Goal: Check status: Check status

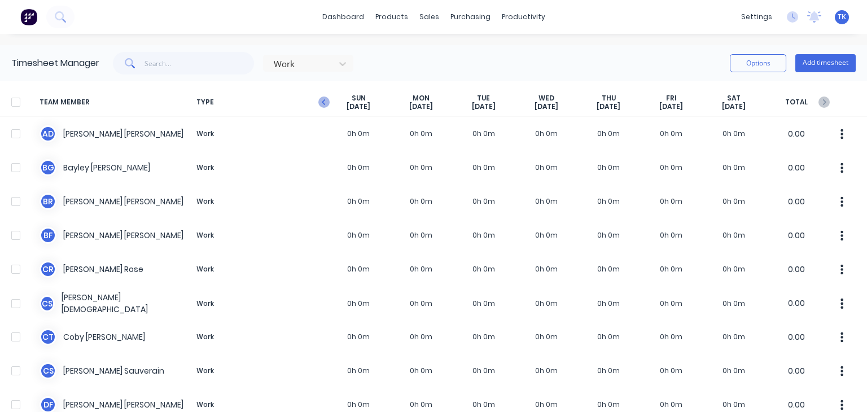
click at [322, 98] on icon "button" at bounding box center [323, 102] width 11 height 11
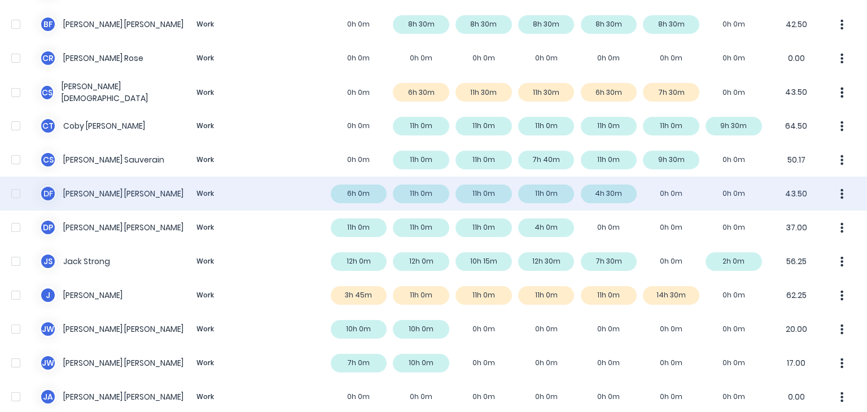
scroll to position [226, 0]
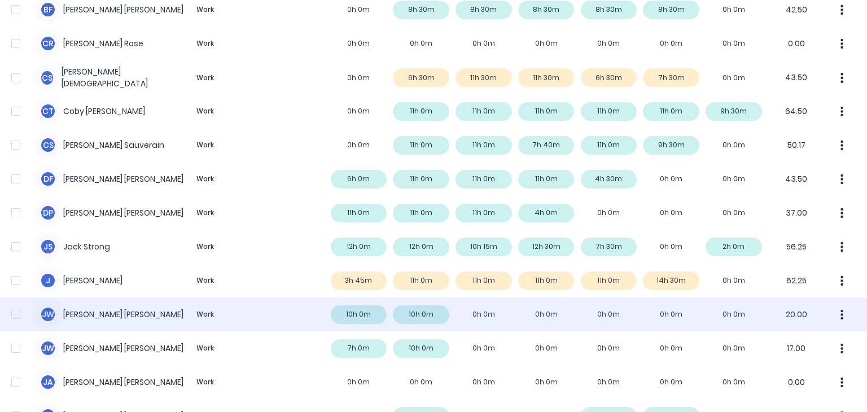
click at [99, 313] on div "[PERSON_NAME] [PERSON_NAME] Work 10h 0m 10h 0m 0h 0m 0h 0m 0h 0m 0h 0m 0h 0m 20…" at bounding box center [433, 315] width 867 height 34
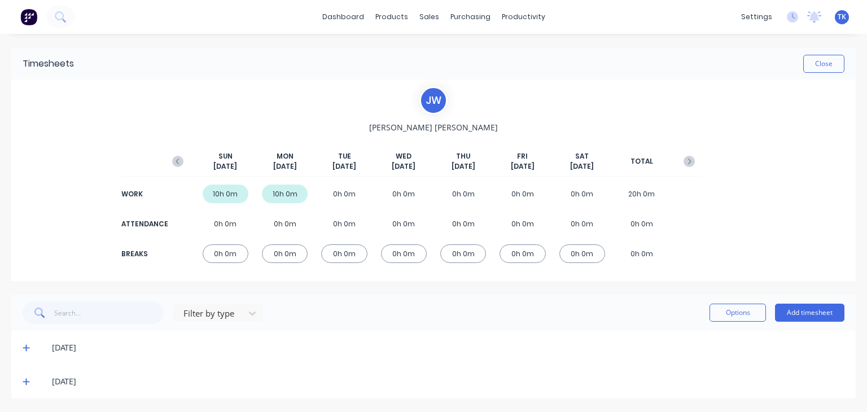
click at [29, 350] on icon at bounding box center [26, 348] width 7 height 8
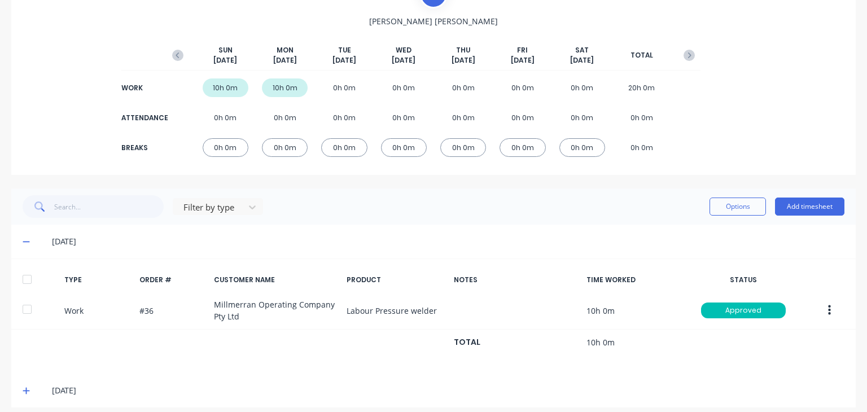
scroll to position [115, 0]
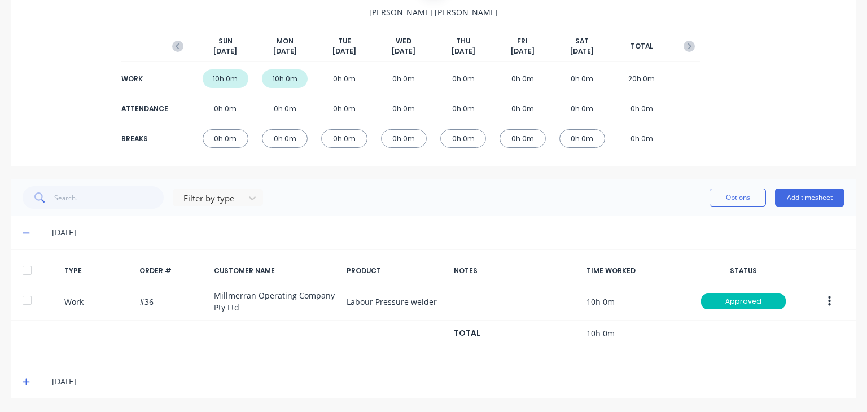
click at [29, 378] on icon at bounding box center [26, 382] width 7 height 8
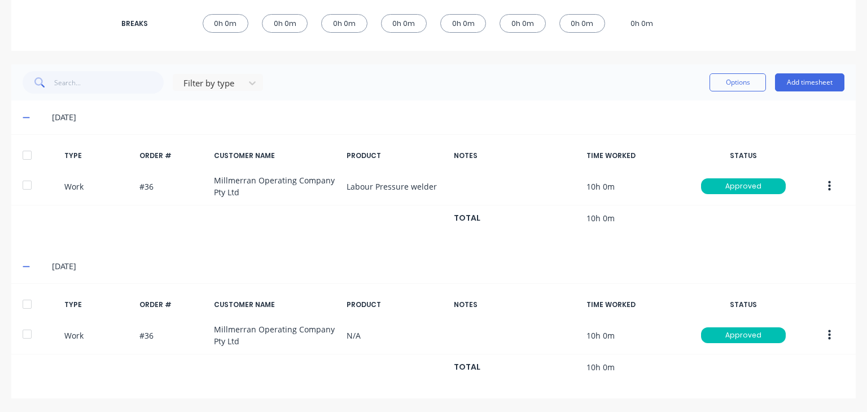
scroll to position [0, 0]
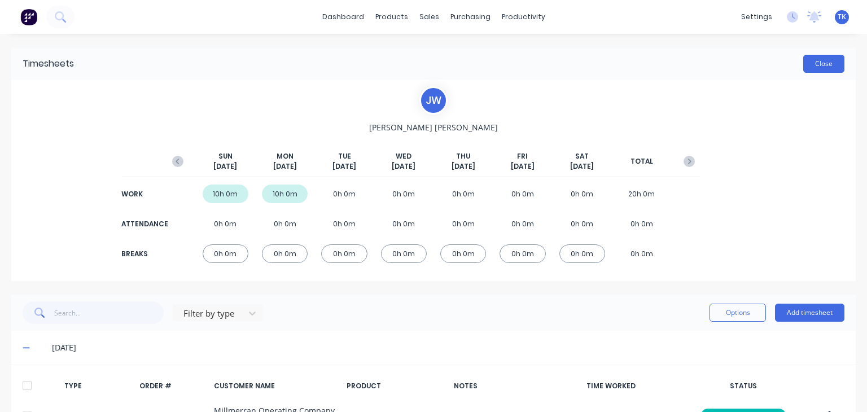
click at [806, 63] on button "Close" at bounding box center [824, 64] width 41 height 18
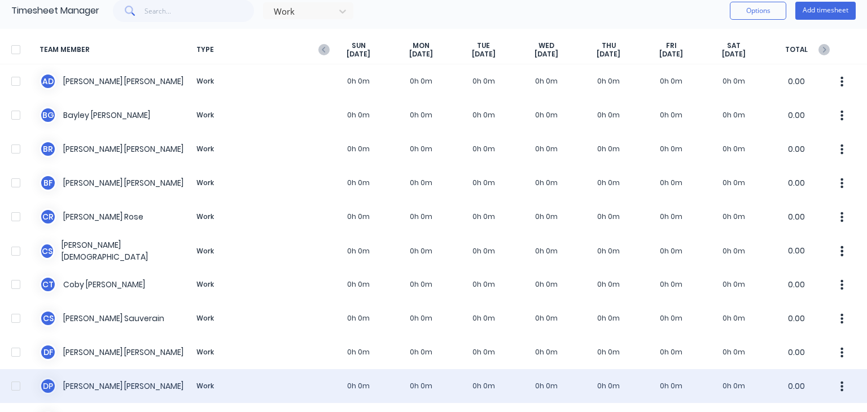
scroll to position [169, 0]
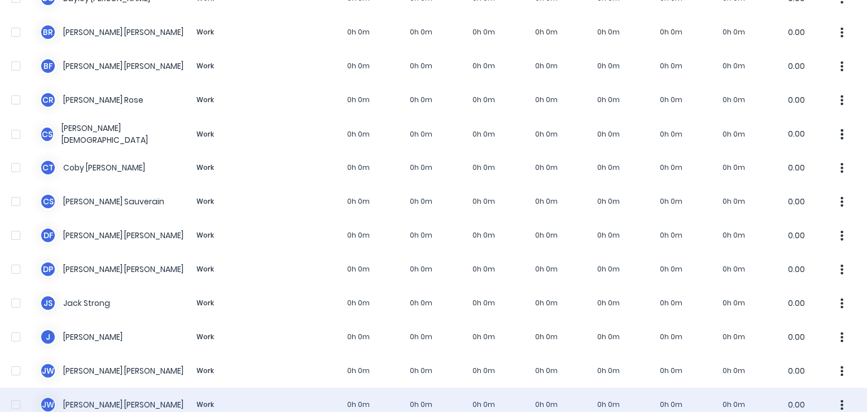
click at [97, 406] on div "[PERSON_NAME] [PERSON_NAME] Work 0h 0m 0h 0m 0h 0m 0h 0m 0h 0m 0h 0m 0h 0m 0.00" at bounding box center [433, 405] width 867 height 34
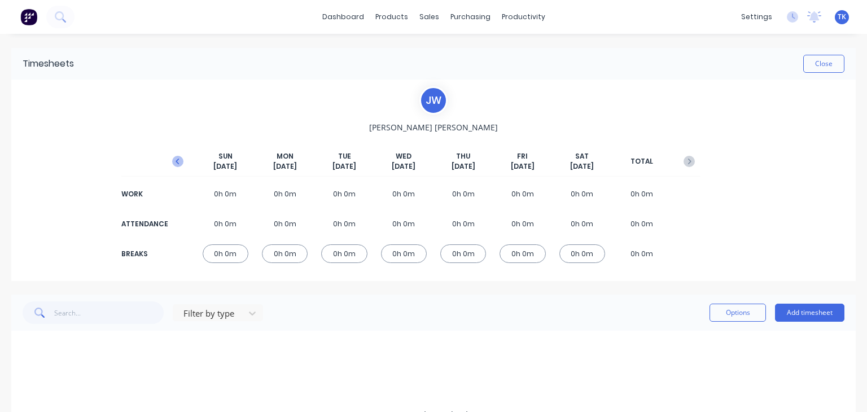
click at [176, 160] on icon "button" at bounding box center [177, 162] width 3 height 6
click at [24, 352] on span at bounding box center [28, 347] width 11 height 11
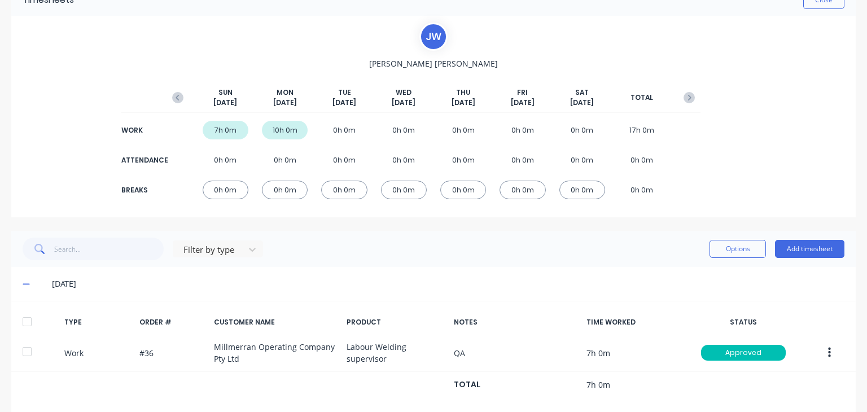
scroll to position [113, 0]
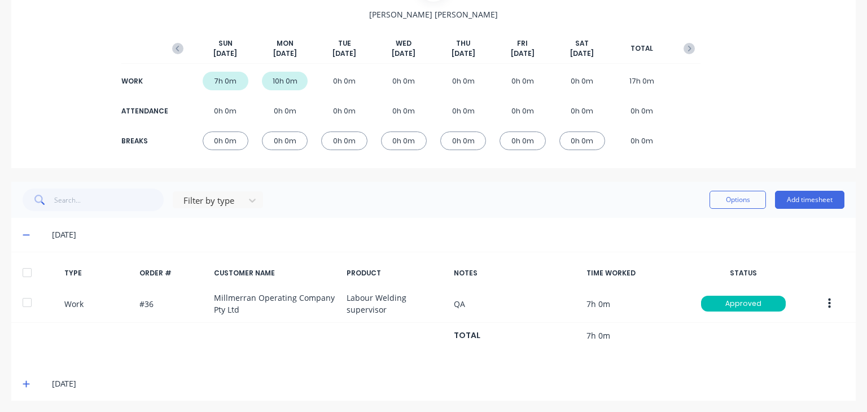
drag, startPoint x: 25, startPoint y: 233, endPoint x: 25, endPoint y: 251, distance: 18.1
click at [25, 233] on icon at bounding box center [26, 235] width 7 height 8
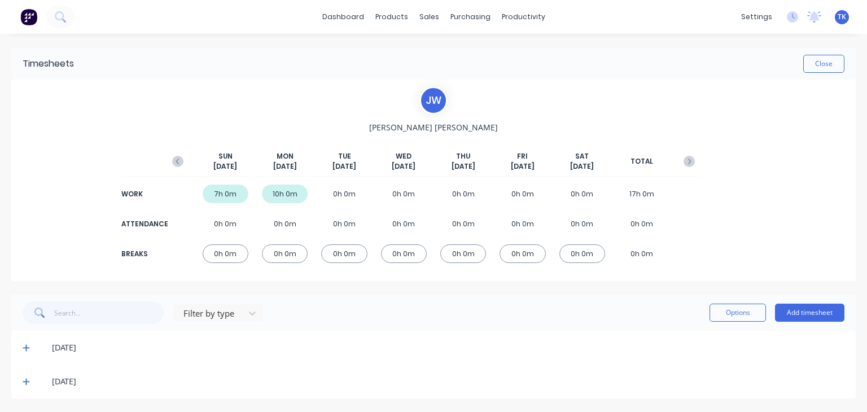
click at [25, 380] on icon at bounding box center [26, 382] width 7 height 8
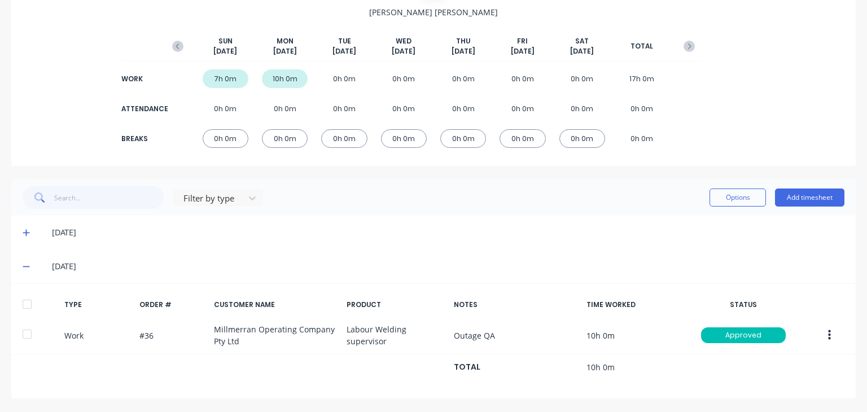
scroll to position [115, 0]
click at [27, 267] on icon at bounding box center [26, 267] width 7 height 1
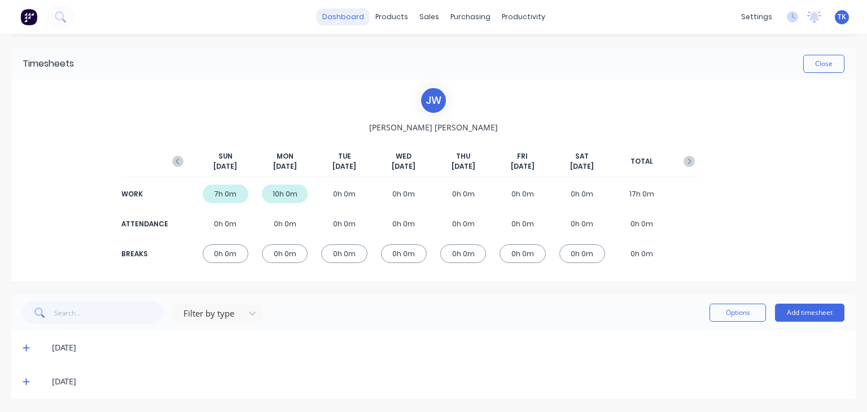
click at [348, 24] on link "dashboard" at bounding box center [343, 16] width 53 height 17
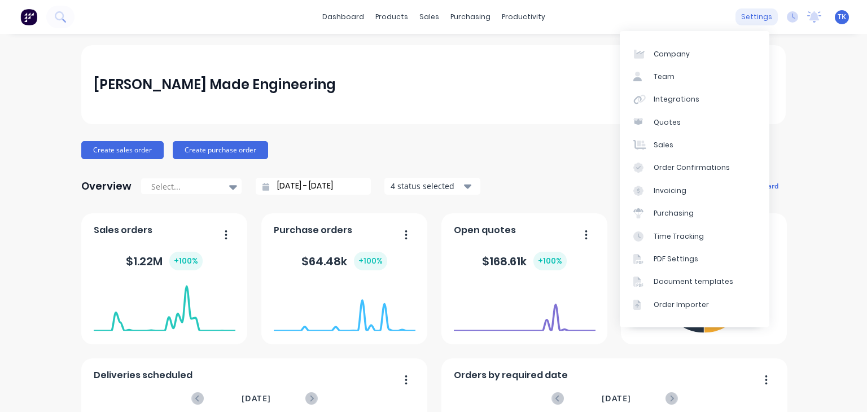
click at [754, 16] on div "settings" at bounding box center [757, 16] width 42 height 17
click at [758, 19] on div "settings" at bounding box center [757, 16] width 42 height 17
click at [759, 21] on div "settings" at bounding box center [757, 16] width 42 height 17
drag, startPoint x: 553, startPoint y: 73, endPoint x: 549, endPoint y: 50, distance: 22.9
click at [553, 66] on div "[PERSON_NAME] Made Engineering" at bounding box center [433, 84] width 705 height 79
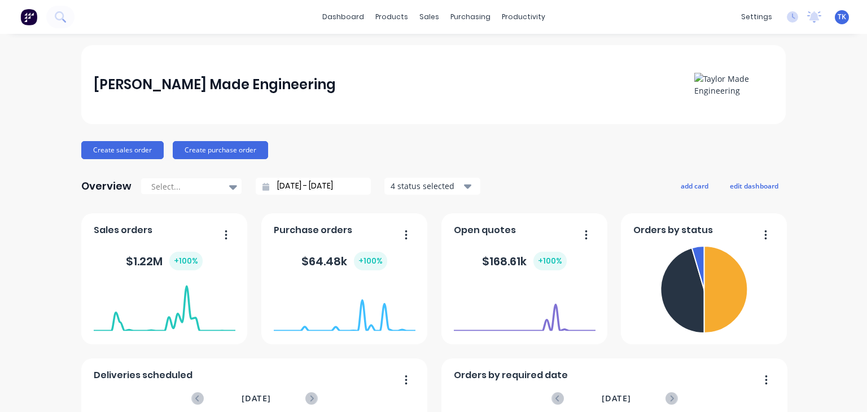
click at [30, 19] on img at bounding box center [28, 16] width 17 height 17
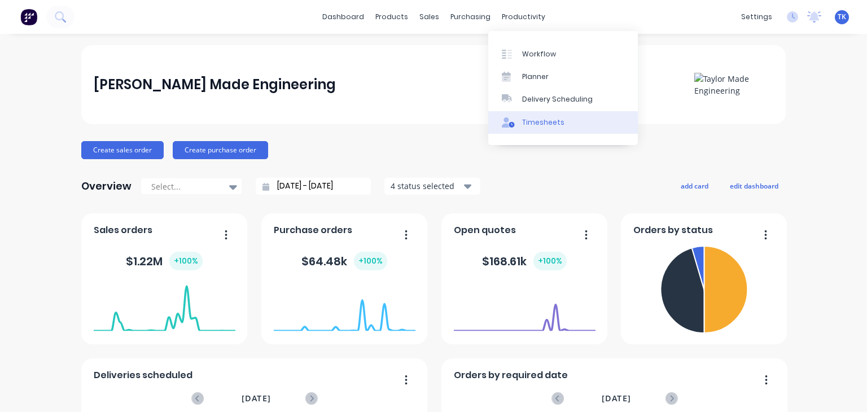
click at [535, 120] on div "Timesheets" at bounding box center [543, 122] width 42 height 10
